Goal: Task Accomplishment & Management: Use online tool/utility

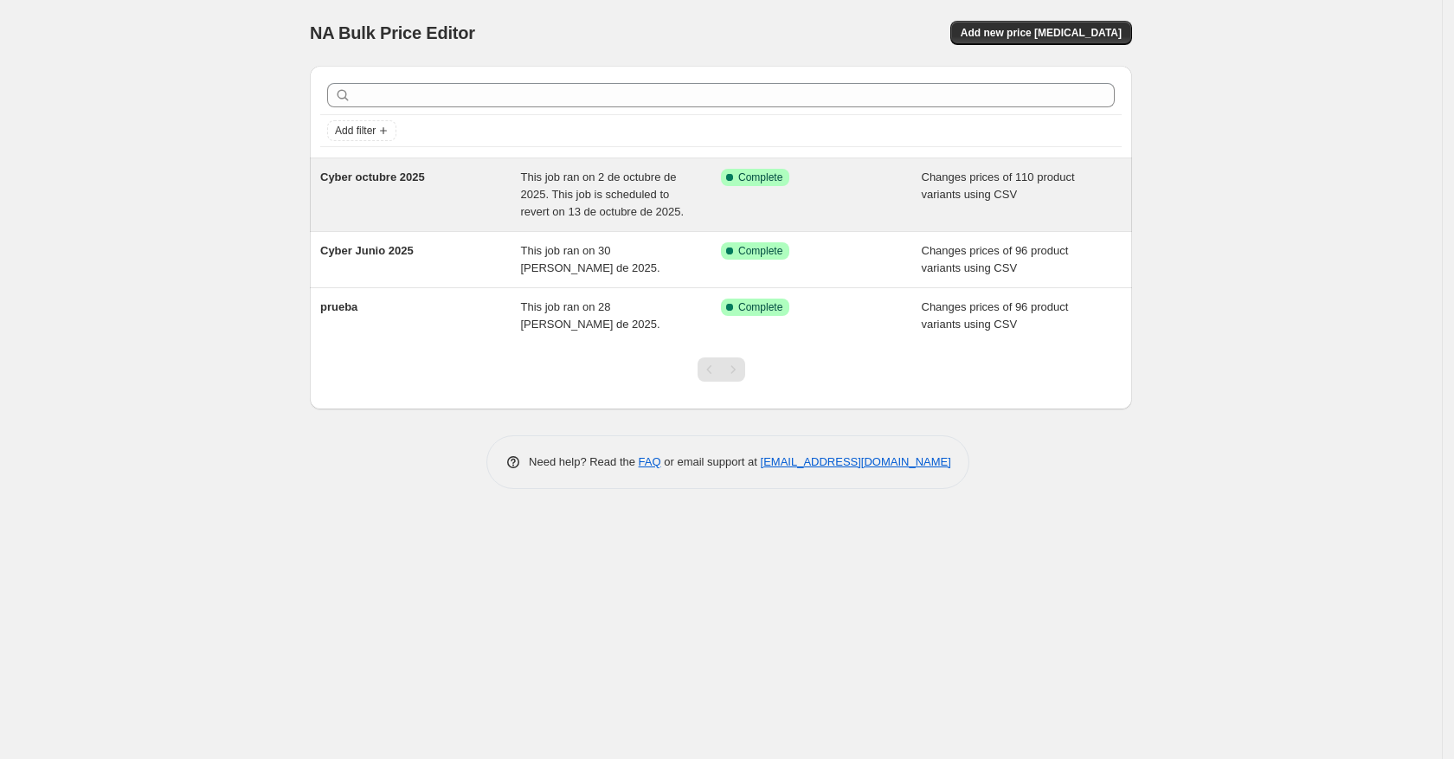
click at [503, 190] on div "Cyber octubre 2025" at bounding box center [420, 195] width 201 height 52
